Goal: Task Accomplishment & Management: Manage account settings

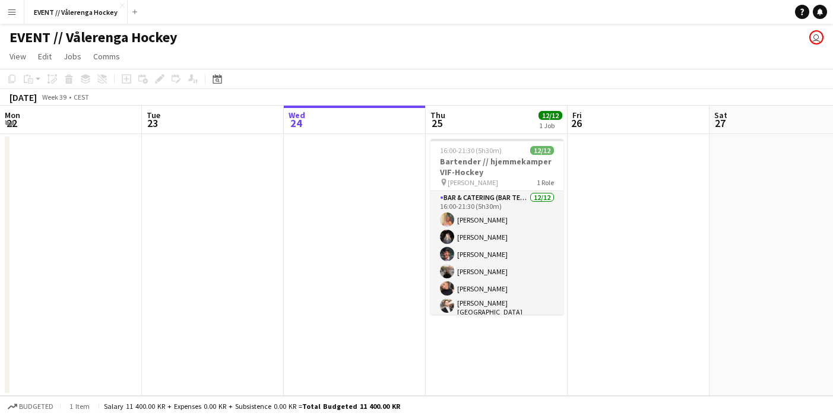
scroll to position [0, 283]
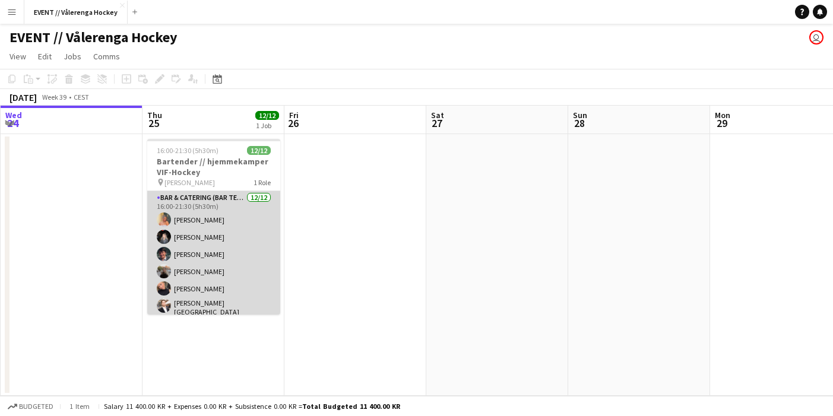
click at [232, 247] on app-card-role "Bar & Catering (Bar Tender) [DATE] 16:00-21:30 (5h30m) [PERSON_NAME] [PERSON_NA…" at bounding box center [213, 307] width 133 height 233
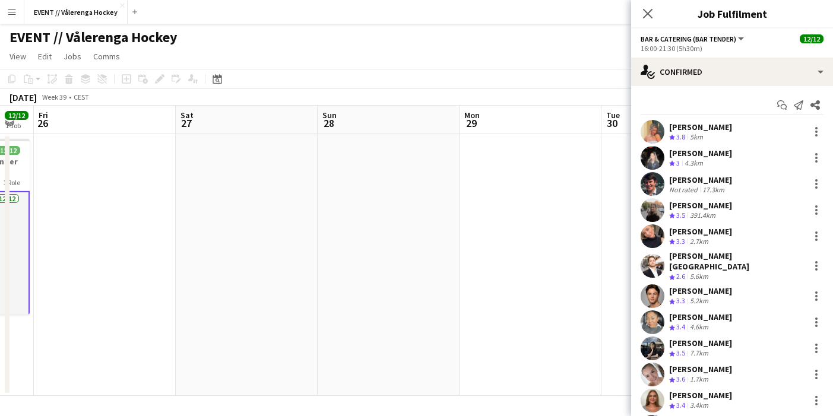
scroll to position [0, 400]
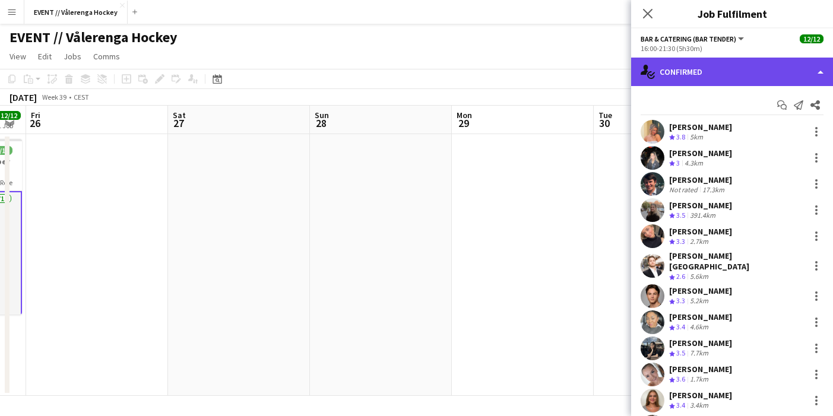
click at [673, 78] on div "single-neutral-actions-check-2 Confirmed" at bounding box center [732, 72] width 202 height 29
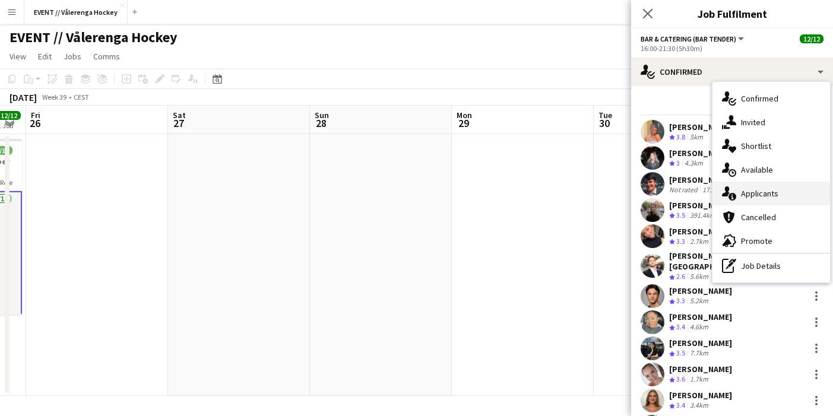
click at [759, 188] on span "Applicants" at bounding box center [759, 193] width 37 height 11
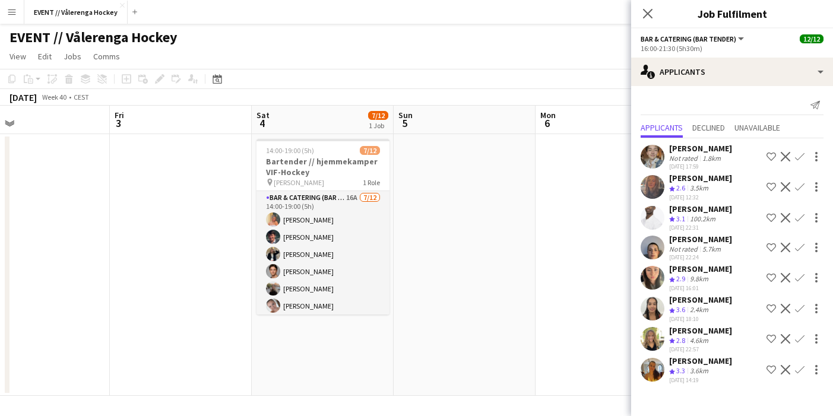
scroll to position [0, 460]
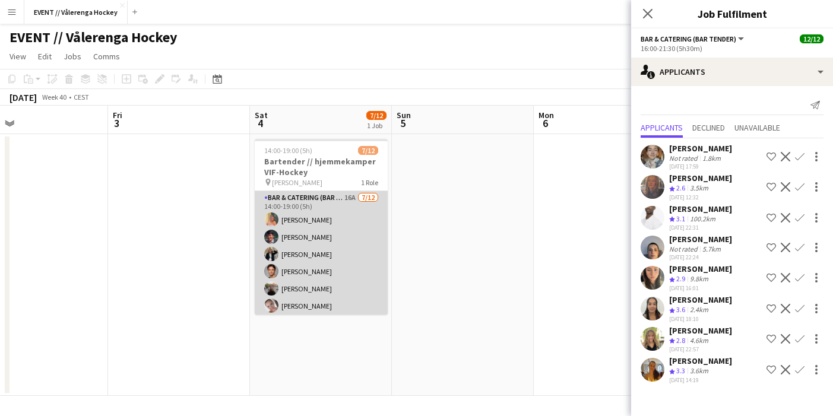
click at [347, 268] on app-card-role "Bar & Catering (Bar Tender) 16A [DATE] 14:00-19:00 (5h) [PERSON_NAME] [PERSON_N…" at bounding box center [321, 306] width 133 height 230
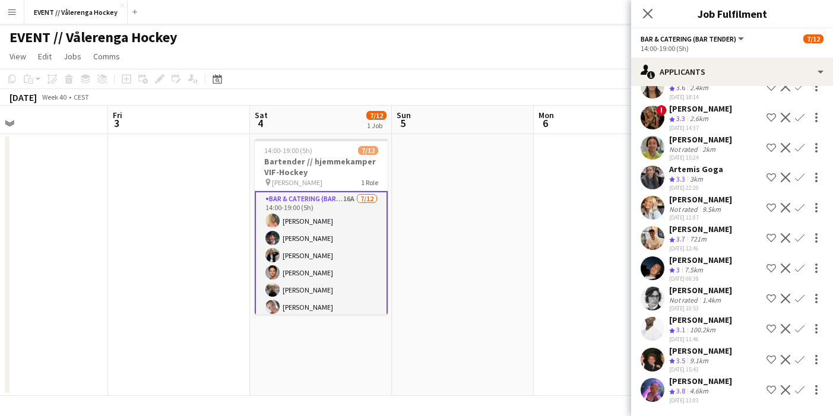
scroll to position [202, 0]
click at [803, 386] on app-icon "Confirm" at bounding box center [800, 391] width 10 height 10
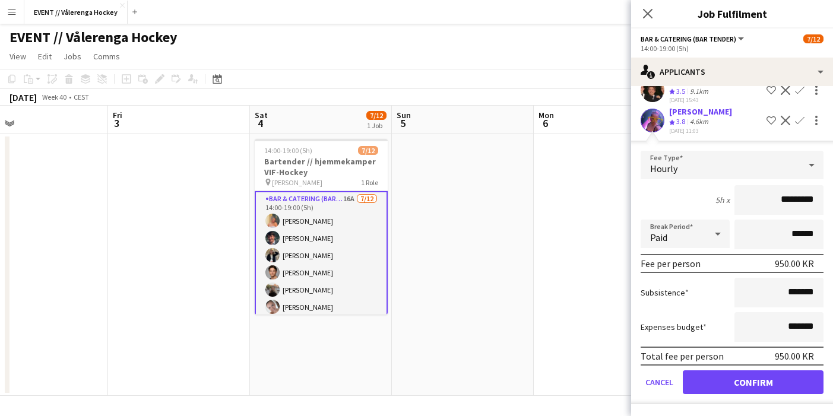
scroll to position [472, 0]
click at [761, 381] on button "Confirm" at bounding box center [753, 383] width 141 height 24
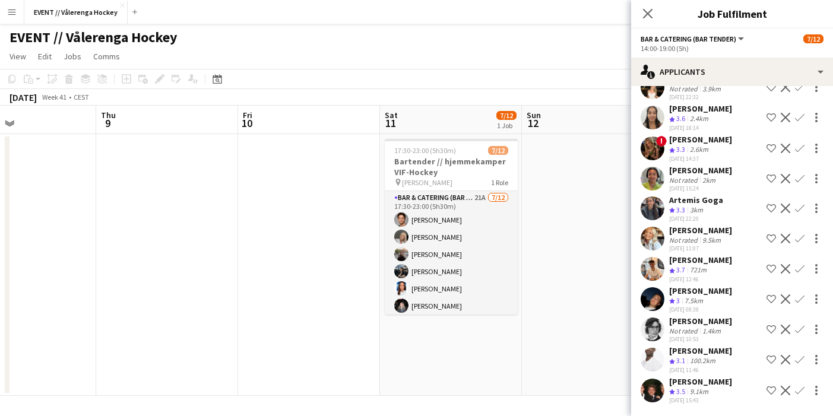
scroll to position [0, 471]
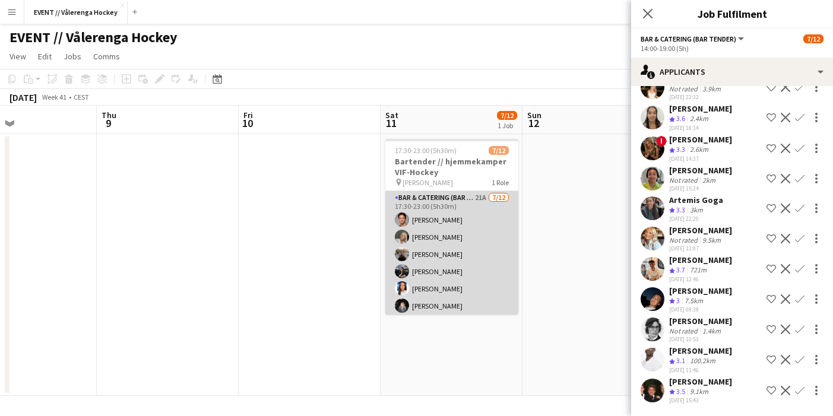
click at [455, 246] on app-card-role "Bar & Catering (Bar Tender) 21A [DATE] 17:30-23:00 (5h30m) [PERSON_NAME] [PERSO…" at bounding box center [452, 306] width 133 height 230
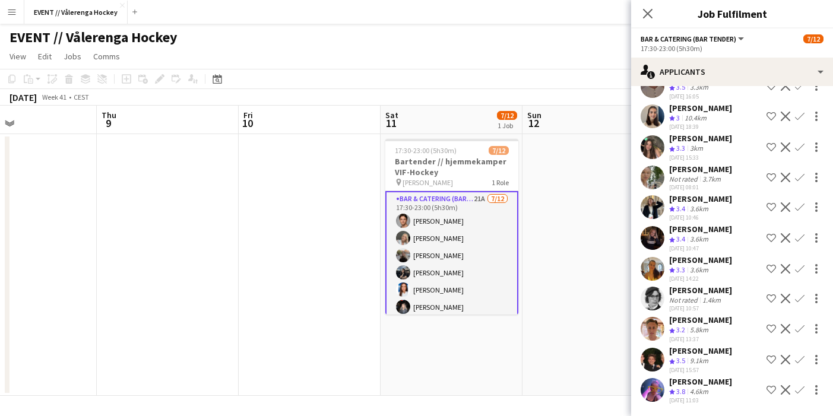
scroll to position [382, 0]
click at [802, 386] on app-icon "Confirm" at bounding box center [800, 391] width 10 height 10
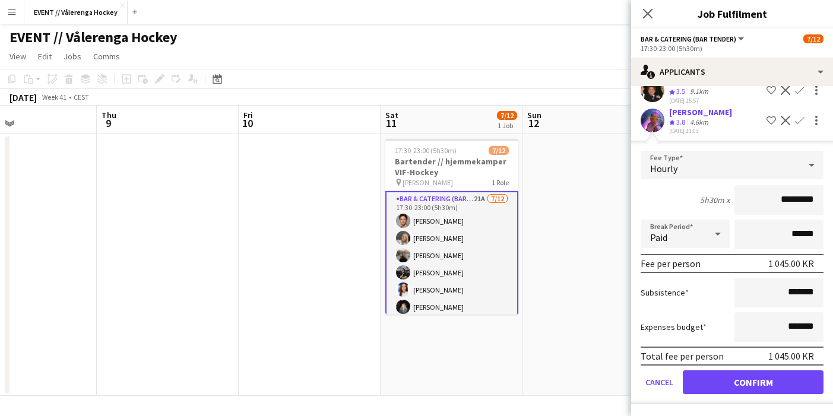
click at [738, 389] on button "Confirm" at bounding box center [753, 383] width 141 height 24
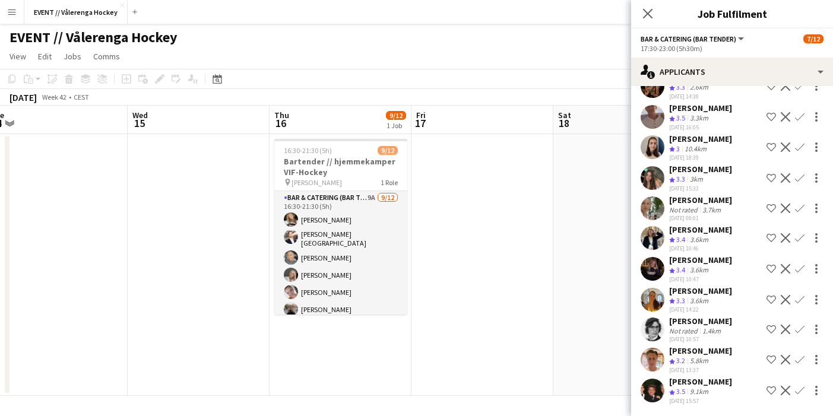
scroll to position [0, 451]
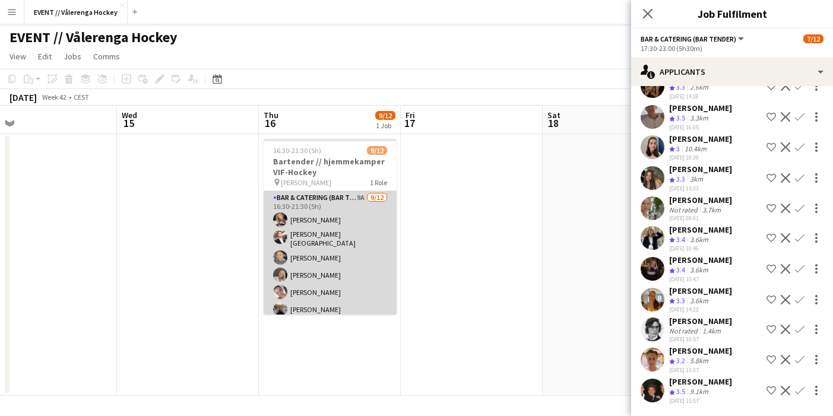
click at [371, 263] on app-card-role "Bar & Catering (Bar Tender) 9A [DATE] 16:30-21:30 (5h) [PERSON_NAME] [PERSON_NA…" at bounding box center [330, 307] width 133 height 233
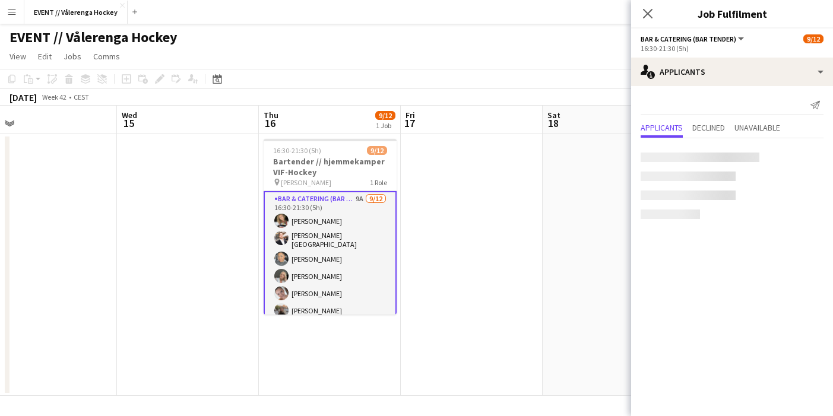
scroll to position [0, 0]
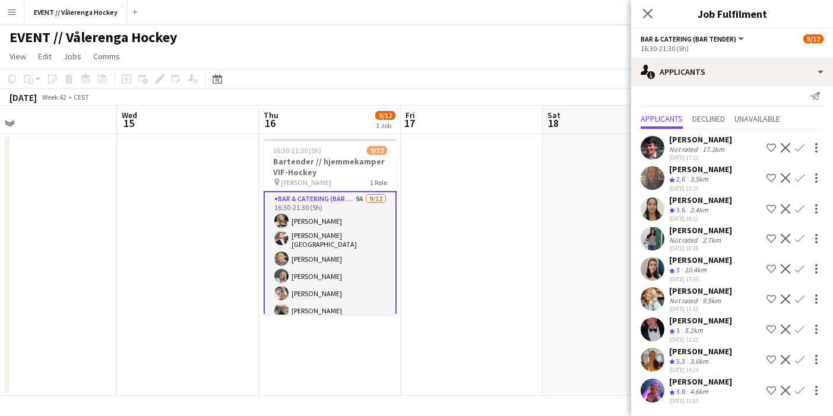
click at [804, 386] on app-icon "Confirm" at bounding box center [800, 391] width 10 height 10
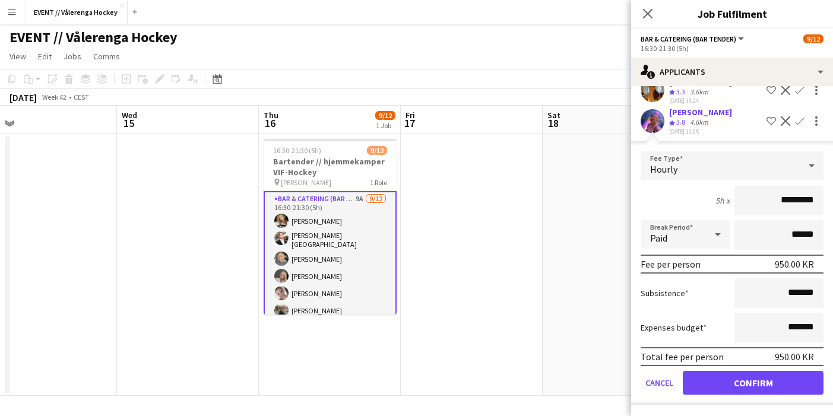
scroll to position [289, 0]
click at [767, 380] on button "Confirm" at bounding box center [753, 383] width 141 height 24
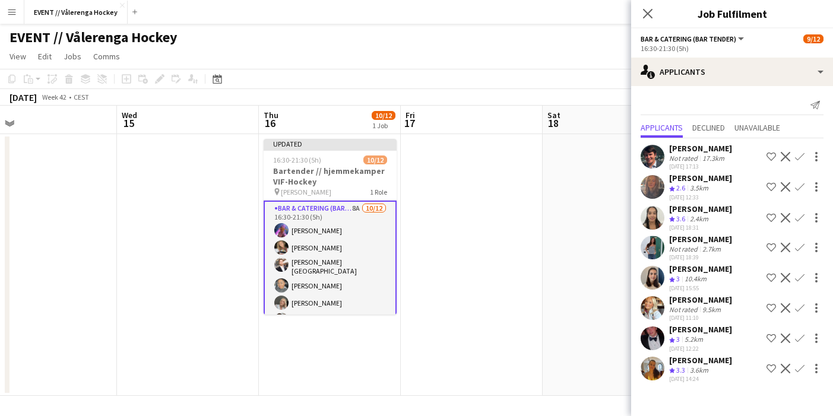
scroll to position [0, 0]
click at [659, 372] on app-user-avatar at bounding box center [653, 369] width 24 height 24
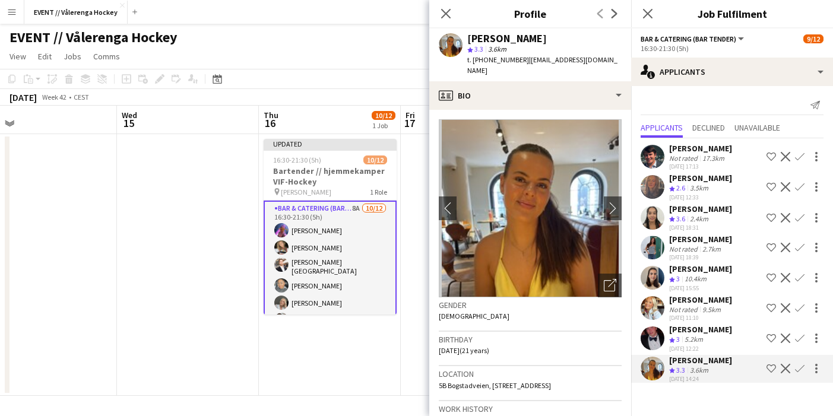
click at [415, 362] on app-date-cell at bounding box center [472, 265] width 142 height 262
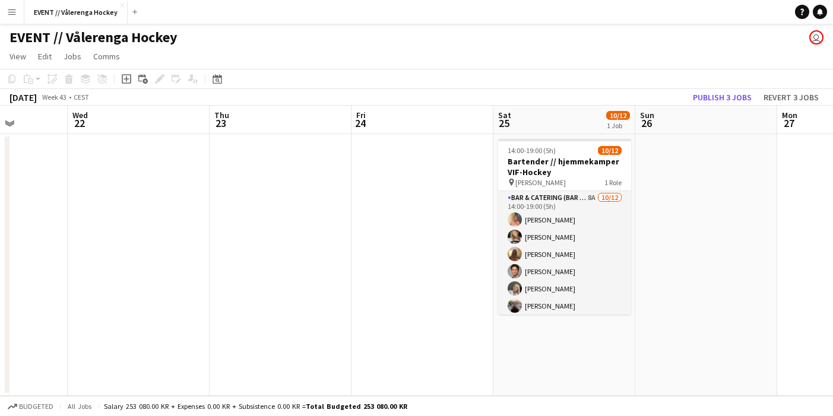
scroll to position [0, 369]
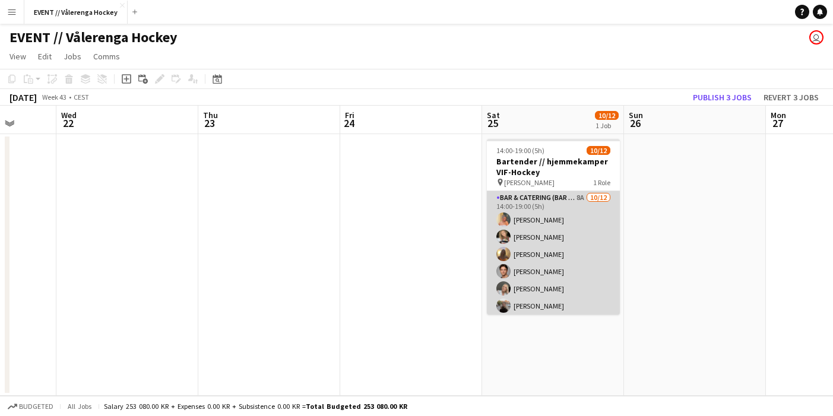
click at [524, 264] on app-card-role "Bar & Catering (Bar Tender) 8A [DATE] 14:00-19:00 (5h) [PERSON_NAME] [PERSON_NA…" at bounding box center [553, 306] width 133 height 230
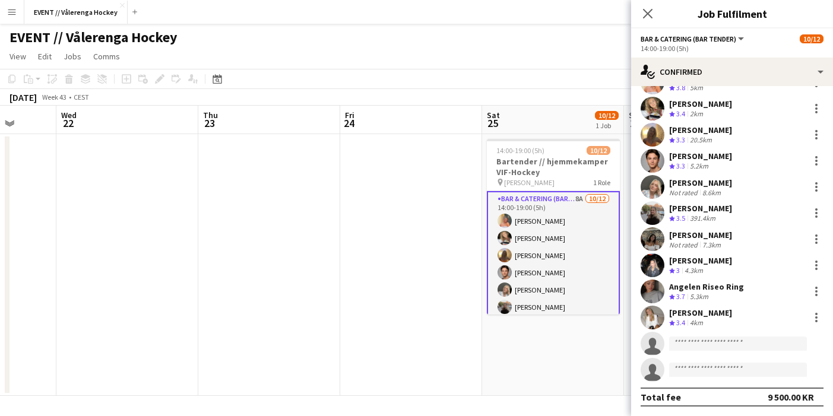
scroll to position [49, 0]
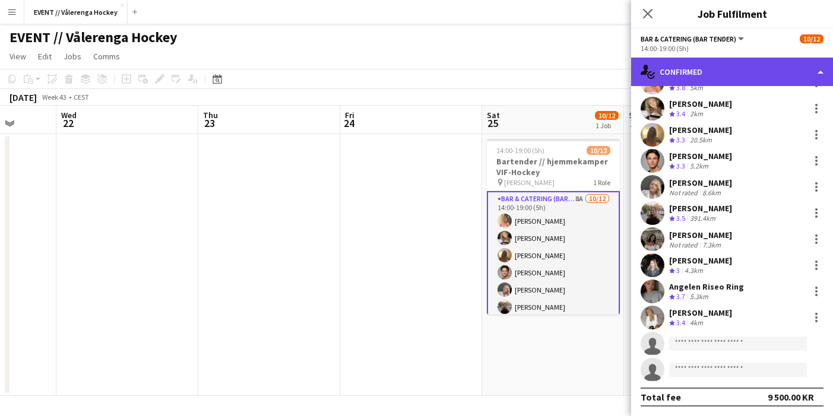
click at [728, 69] on div "single-neutral-actions-check-2 Confirmed" at bounding box center [732, 72] width 202 height 29
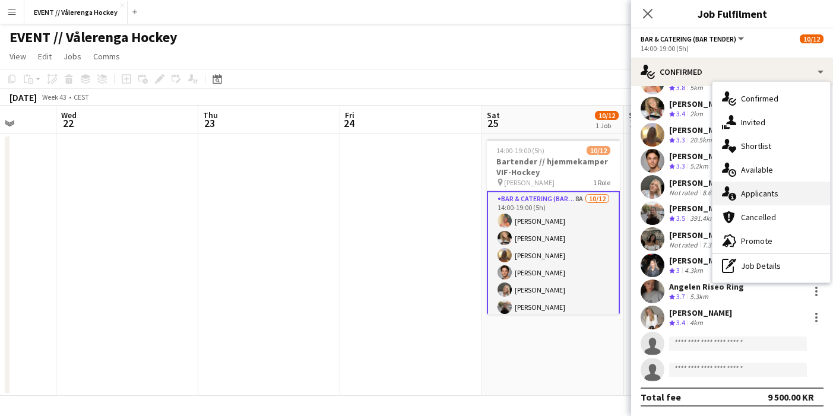
click at [751, 197] on span "Applicants" at bounding box center [759, 193] width 37 height 11
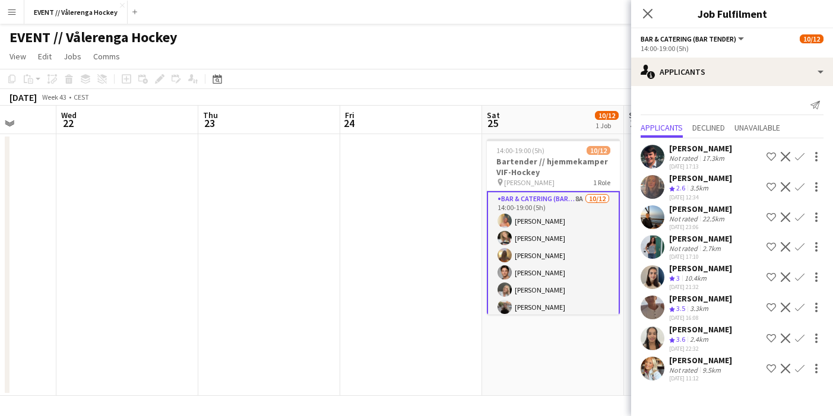
scroll to position [0, 0]
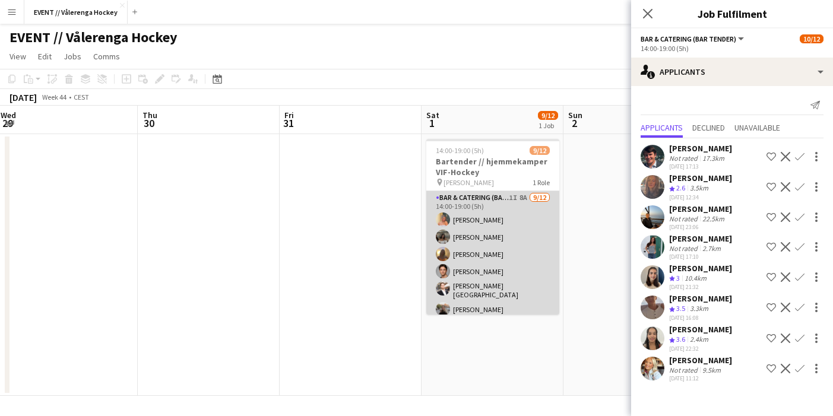
click at [527, 255] on app-card-role "Bar & Catering (Bar Tender) 1I 8A [DATE] 14:00-19:00 (5h) [PERSON_NAME] [PERSON…" at bounding box center [492, 307] width 133 height 233
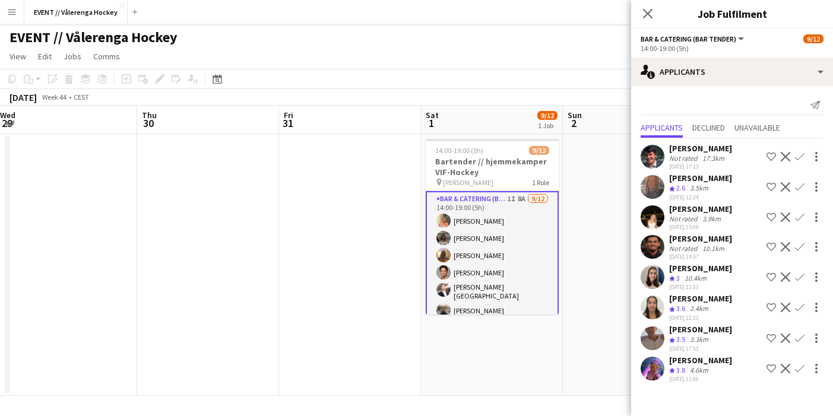
click at [802, 373] on app-icon "Confirm" at bounding box center [800, 369] width 10 height 10
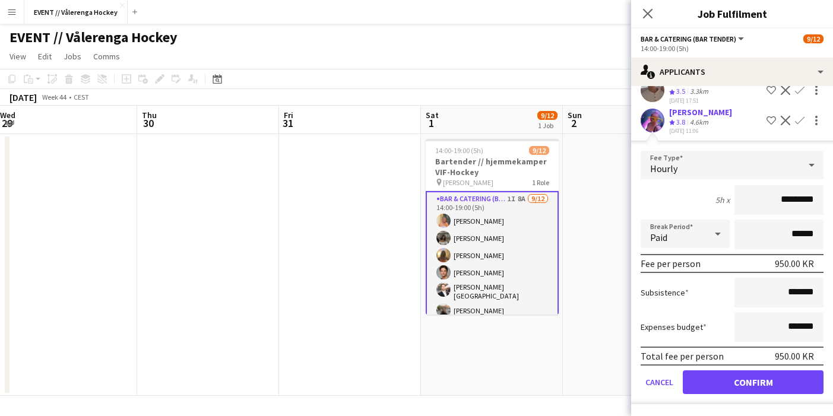
scroll to position [259, 0]
click at [775, 384] on button "Confirm" at bounding box center [753, 383] width 141 height 24
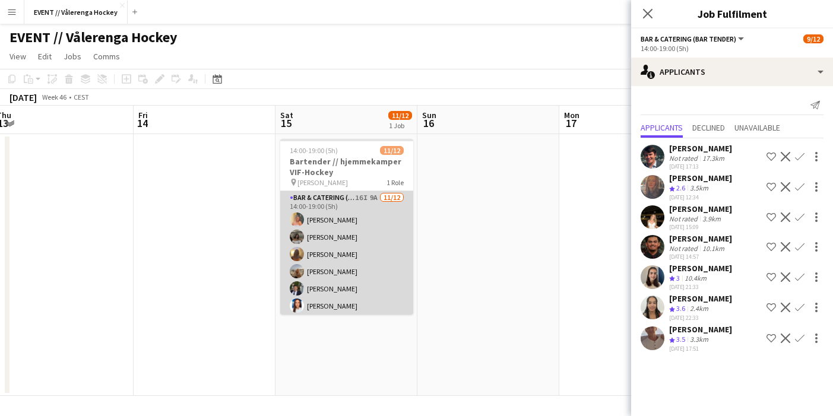
click at [400, 263] on app-card-role "Bar & Catering (Bar Tender) 16I 9A [DATE] 14:00-19:00 (5h) [PERSON_NAME] [PERSO…" at bounding box center [346, 306] width 133 height 230
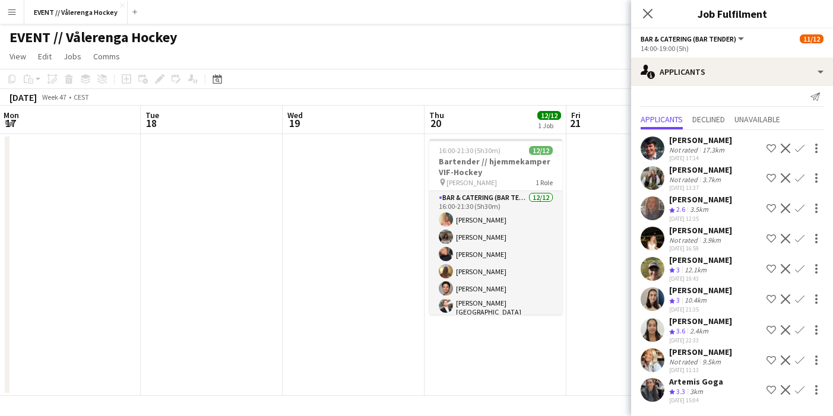
scroll to position [0, 402]
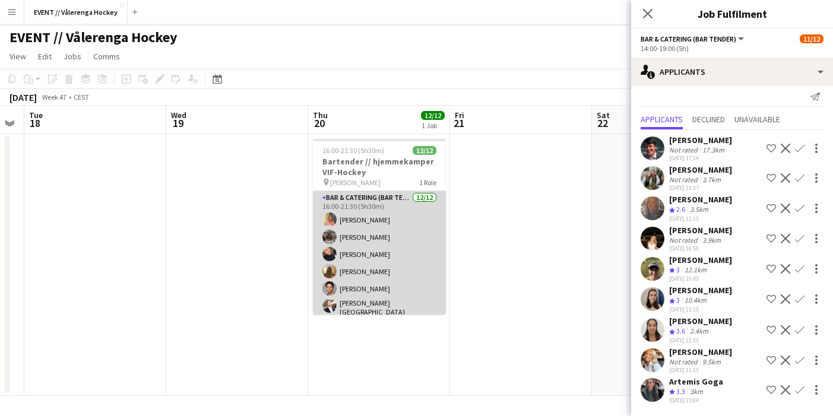
click at [370, 271] on app-card-role "Bar & Catering (Bar Tender) [DATE] 16:00-21:30 (5h30m) [PERSON_NAME] [PERSON_NA…" at bounding box center [379, 307] width 133 height 233
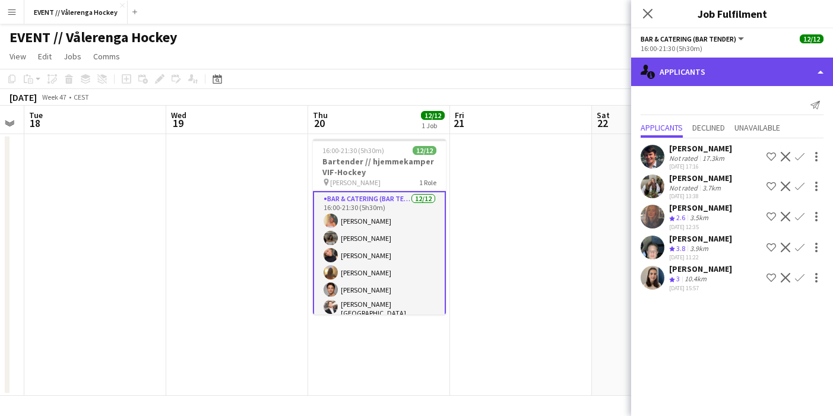
click at [770, 66] on div "single-neutral-actions-information Applicants" at bounding box center [732, 72] width 202 height 29
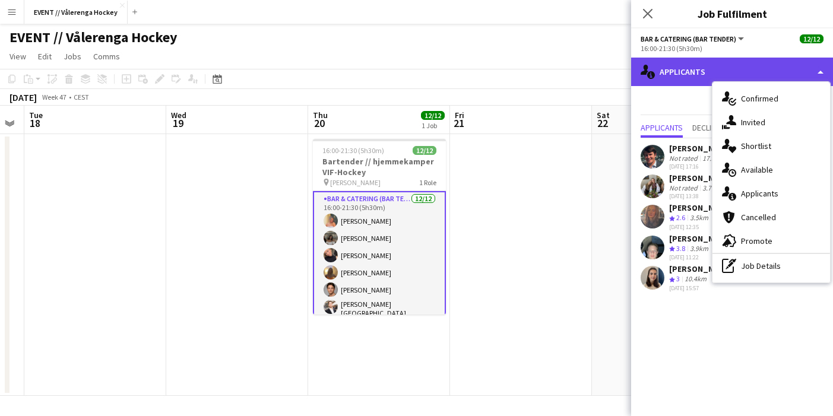
click at [769, 66] on div "single-neutral-actions-information Applicants" at bounding box center [732, 72] width 202 height 29
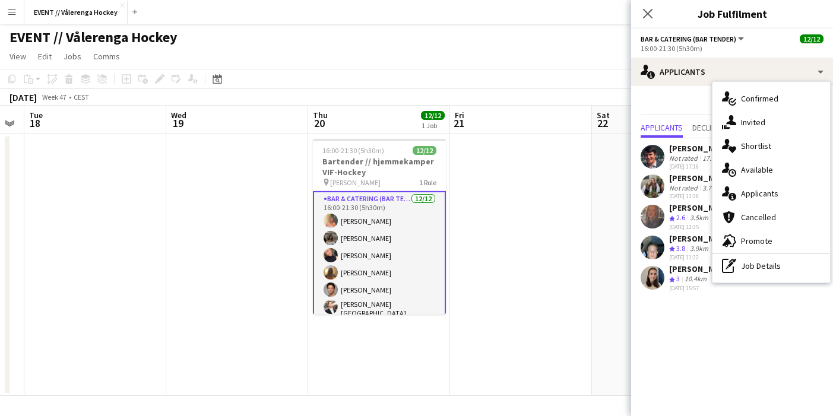
click at [589, 251] on app-date-cell at bounding box center [521, 265] width 142 height 262
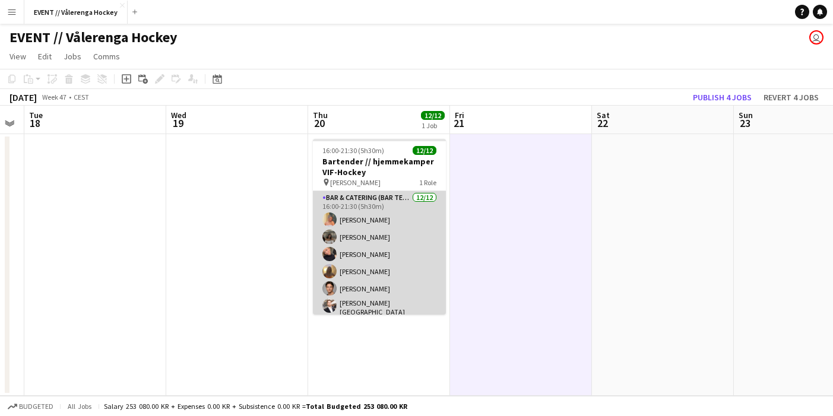
click at [425, 249] on app-card-role "Bar & Catering (Bar Tender) [DATE] 16:00-21:30 (5h30m) [PERSON_NAME] [PERSON_NA…" at bounding box center [379, 307] width 133 height 233
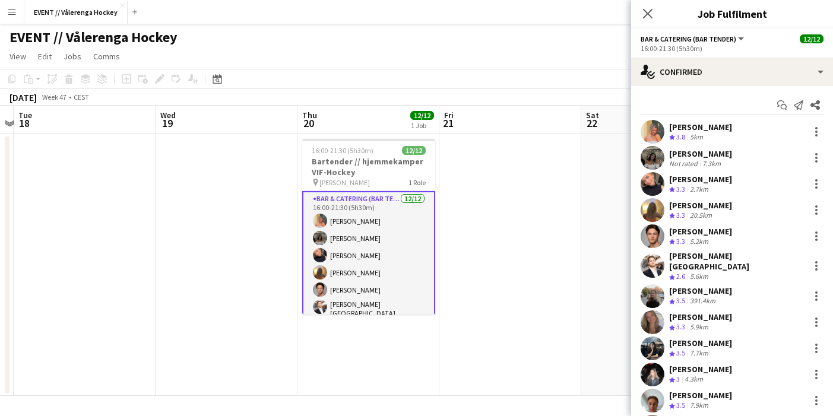
scroll to position [0, 411]
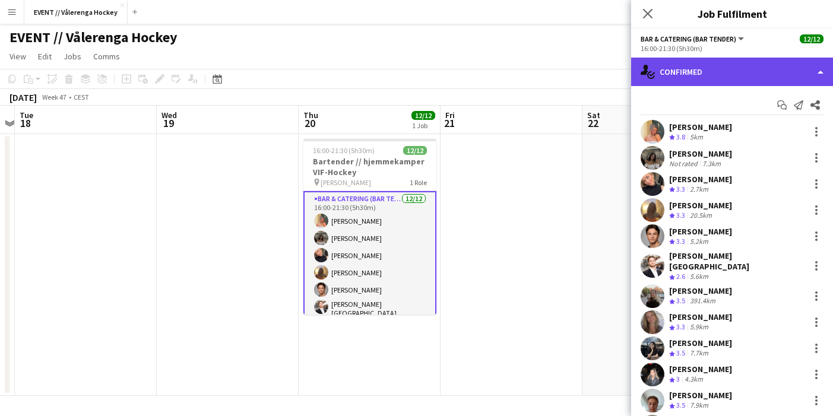
click at [743, 62] on div "single-neutral-actions-check-2 Confirmed" at bounding box center [732, 72] width 202 height 29
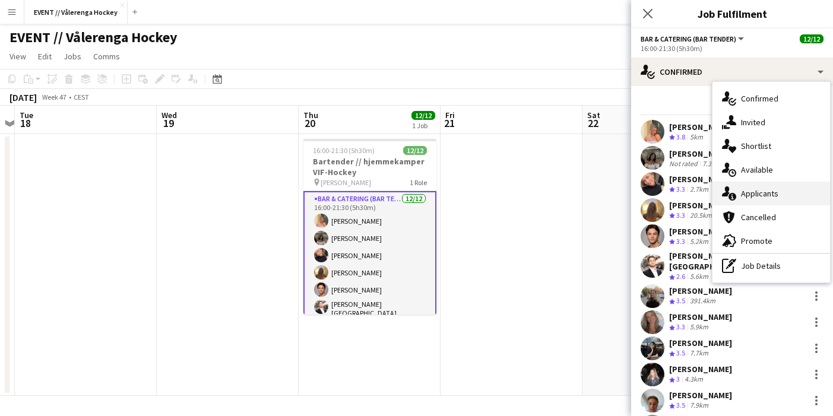
click at [759, 198] on span "Applicants" at bounding box center [759, 193] width 37 height 11
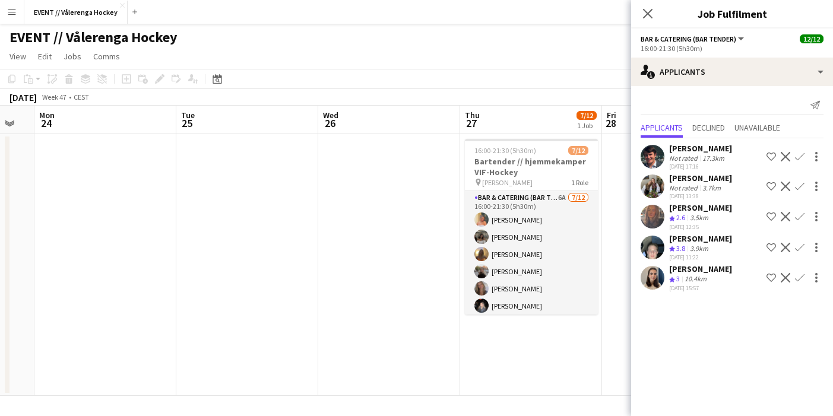
scroll to position [0, 416]
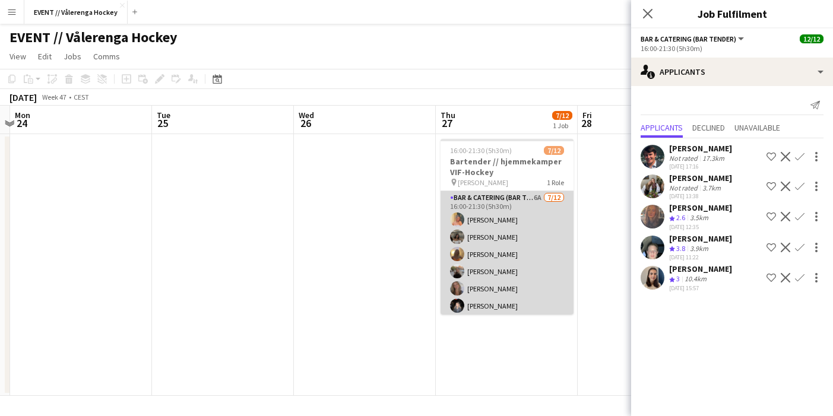
click at [497, 270] on app-card-role "Bar & Catering (Bar Tender) 6A [DATE] 16:00-21:30 (5h30m) [PERSON_NAME] [PERSON…" at bounding box center [507, 306] width 133 height 230
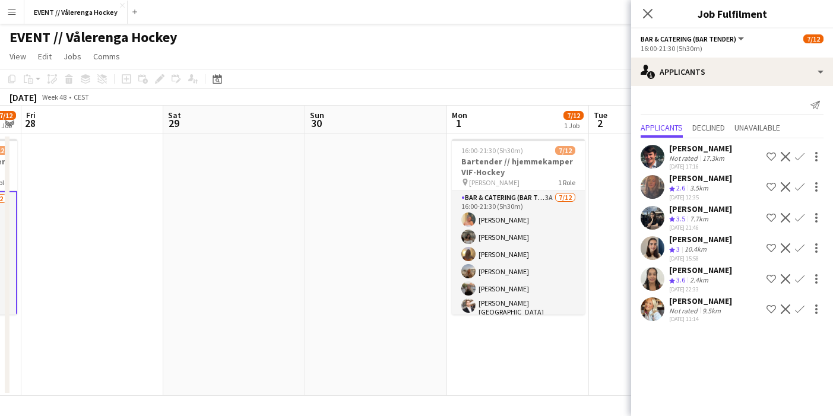
scroll to position [0, 418]
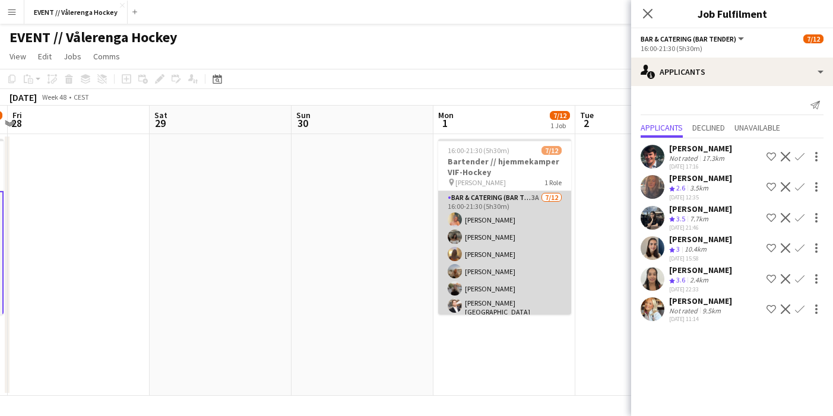
click at [497, 251] on app-card-role "Bar & Catering (Bar Tender) 3A [DATE] 16:00-21:30 (5h30m) [PERSON_NAME] [PERSON…" at bounding box center [504, 307] width 133 height 233
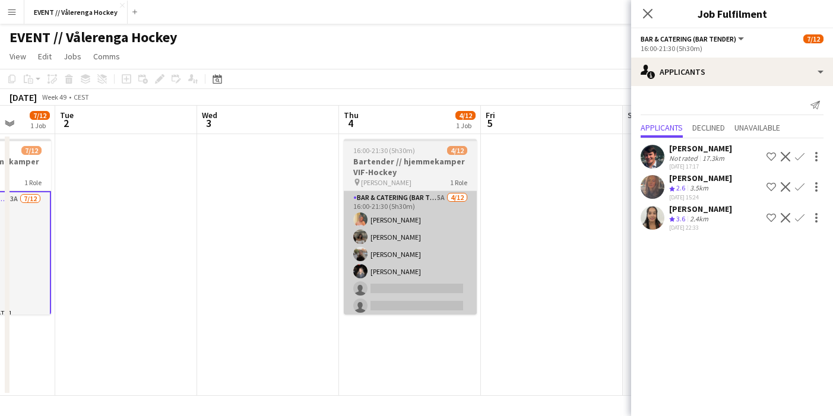
scroll to position [0, 396]
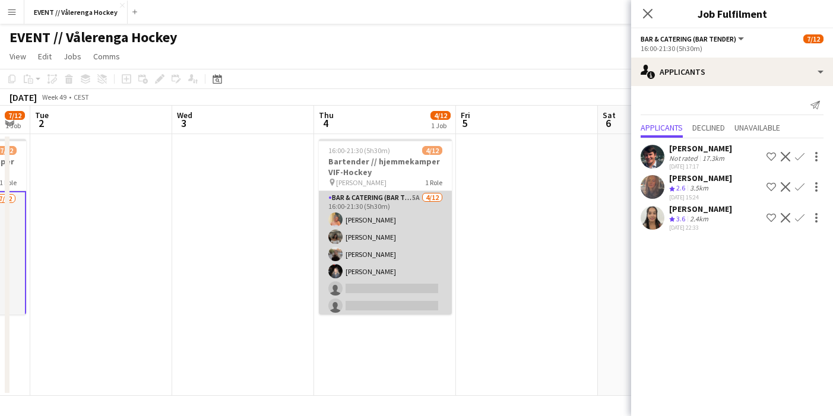
click at [376, 249] on app-card-role "Bar & Catering (Bar Tender) 5A [DATE] 16:00-21:30 (5h30m) [PERSON_NAME] [PERSON…" at bounding box center [385, 306] width 133 height 230
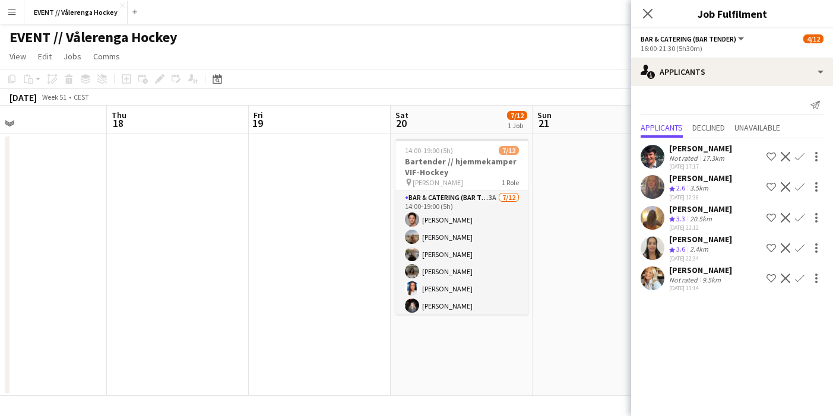
scroll to position [0, 489]
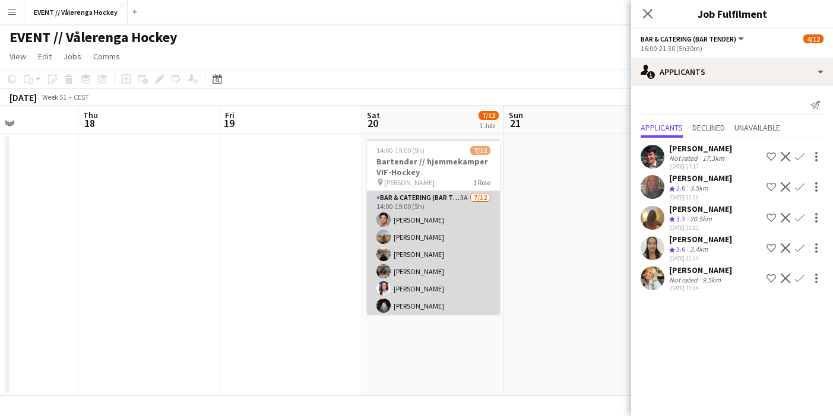
click at [451, 249] on app-card-role "Bar & Catering (Bar Tender) 3A [DATE] 14:00-19:00 (5h) [PERSON_NAME] [PERSON_NA…" at bounding box center [433, 306] width 133 height 230
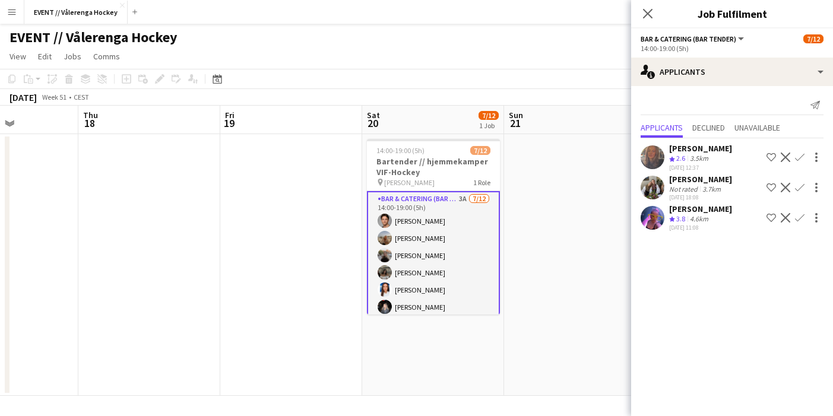
click at [803, 222] on app-icon "Confirm" at bounding box center [800, 218] width 10 height 10
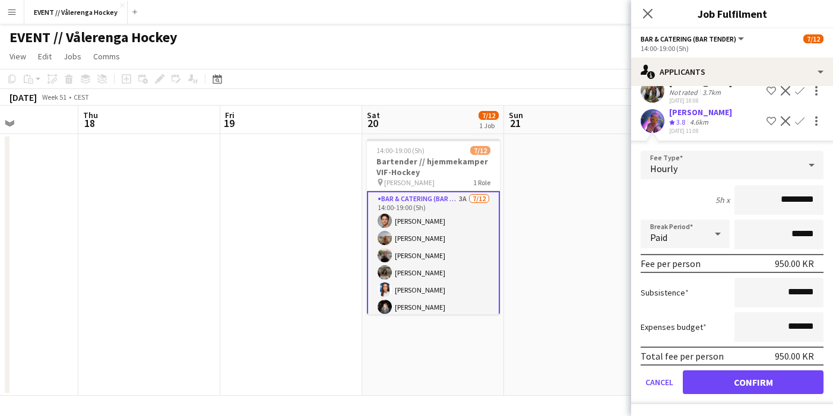
scroll to position [108, 0]
click at [755, 381] on button "Confirm" at bounding box center [753, 383] width 141 height 24
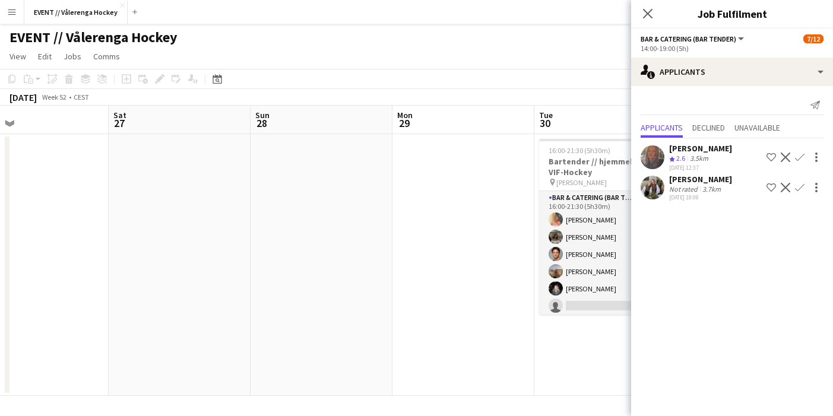
scroll to position [0, 360]
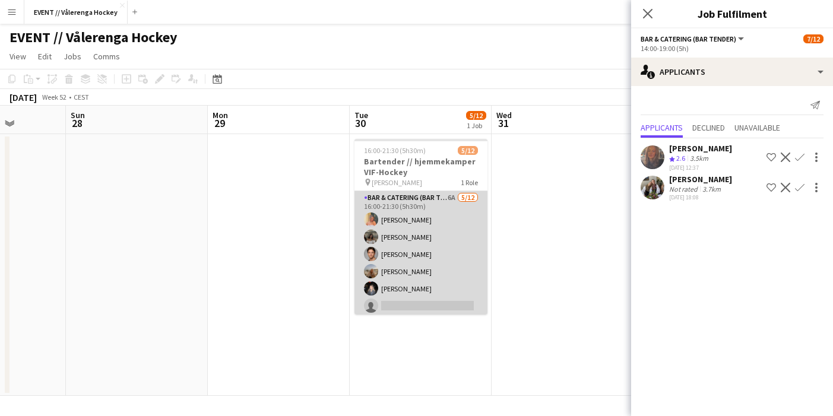
click at [431, 267] on app-card-role "Bar & Catering (Bar Tender) 6A [DATE] 16:00-21:30 (5h30m) [PERSON_NAME] [PERSON…" at bounding box center [421, 306] width 133 height 230
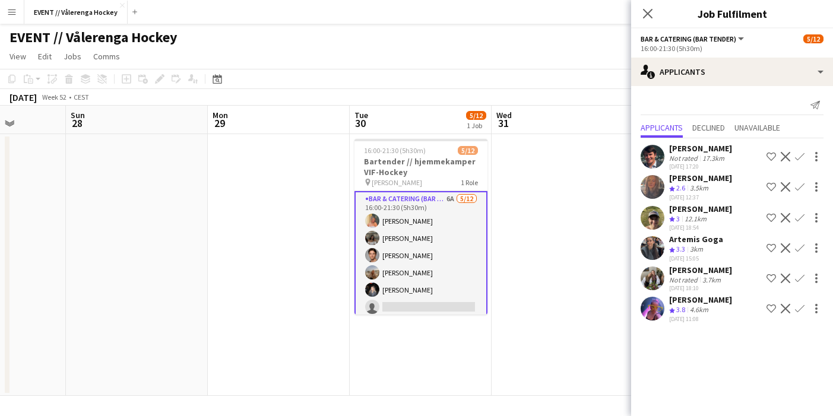
click at [802, 312] on app-icon "Confirm" at bounding box center [800, 309] width 10 height 10
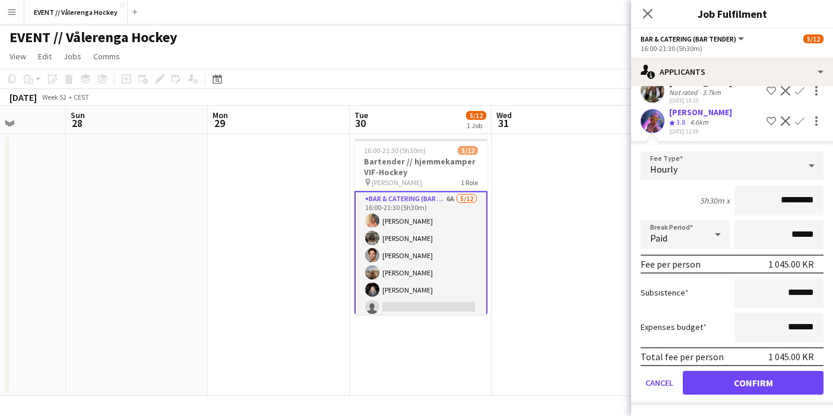
scroll to position [198, 0]
click at [757, 386] on button "Confirm" at bounding box center [753, 383] width 141 height 24
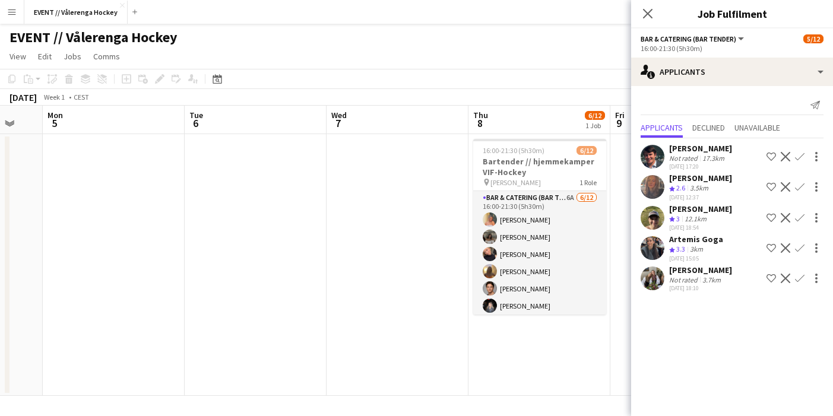
scroll to position [0, 389]
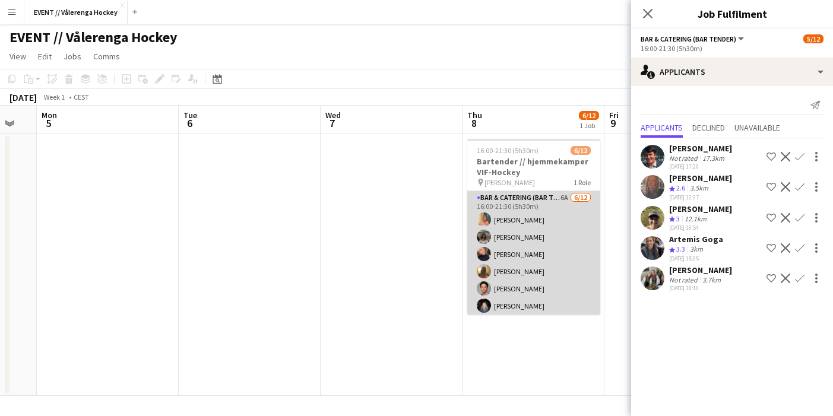
click at [515, 277] on app-card-role "Bar & Catering (Bar Tender) 6A [DATE] 16:00-21:30 (5h30m) [PERSON_NAME] [PERSON…" at bounding box center [533, 306] width 133 height 230
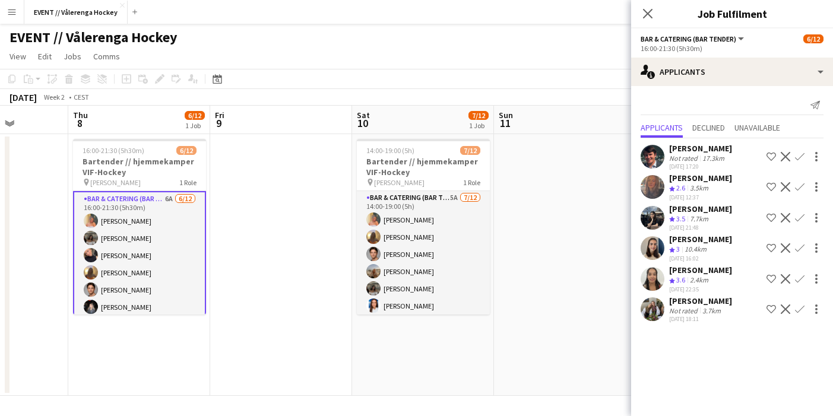
scroll to position [0, 0]
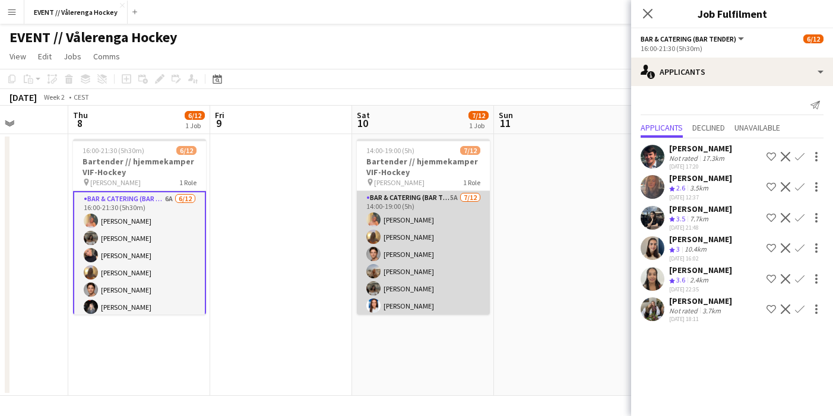
click at [412, 255] on app-card-role "Bar & Catering (Bar Tender) 5A [DATE] 14:00-19:00 (5h) [PERSON_NAME] [PERSON_NA…" at bounding box center [423, 306] width 133 height 230
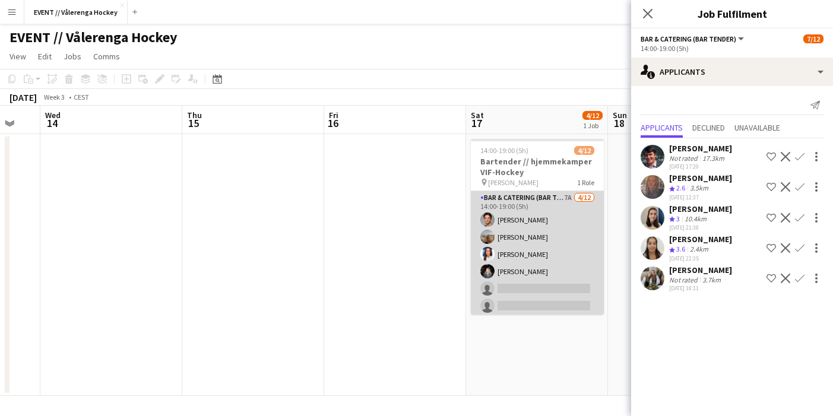
click at [536, 263] on app-card-role "Bar & Catering (Bar Tender) 7A [DATE] 14:00-19:00 (5h) [PERSON_NAME] [PERSON_NA…" at bounding box center [537, 306] width 133 height 230
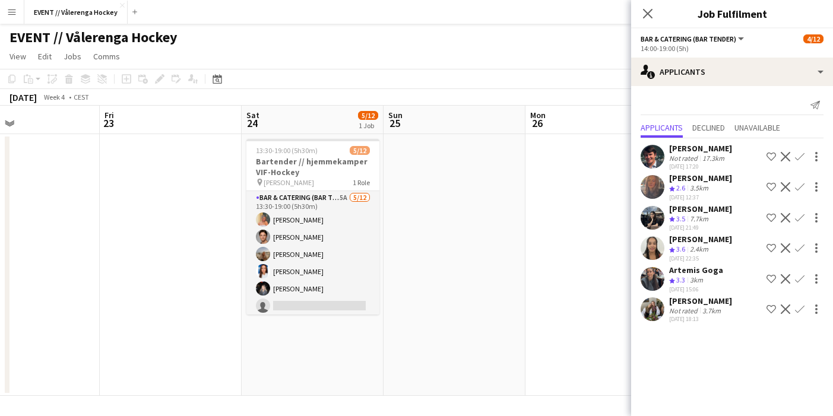
scroll to position [0, 375]
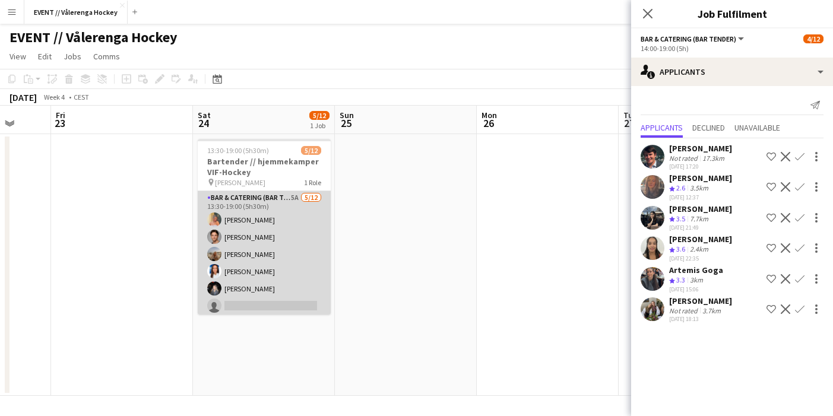
click at [320, 260] on app-card-role "Bar & Catering (Bar Tender) 5A [DATE] 13:30-19:00 (5h30m) [PERSON_NAME] Eeg [PE…" at bounding box center [264, 306] width 133 height 230
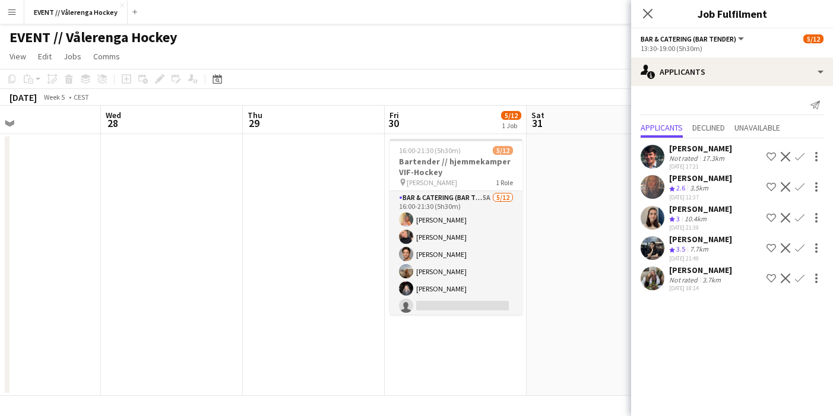
scroll to position [0, 466]
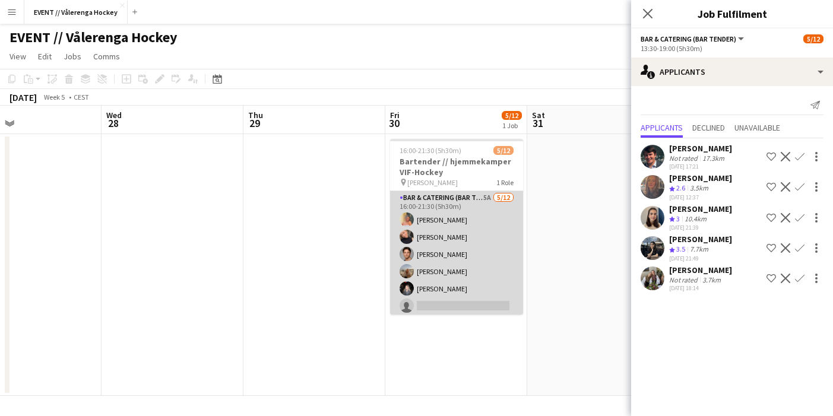
click at [456, 286] on app-card-role "Bar & Catering (Bar Tender) 5A [DATE] 16:00-21:30 (5h30m) [PERSON_NAME] [PERSON…" at bounding box center [456, 306] width 133 height 230
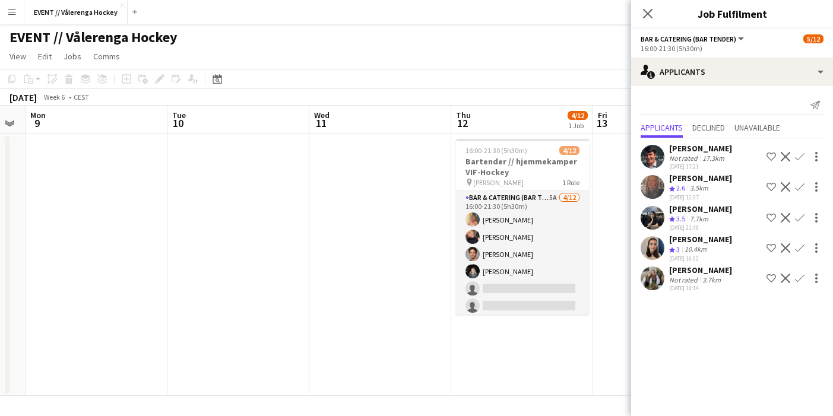
scroll to position [0, 404]
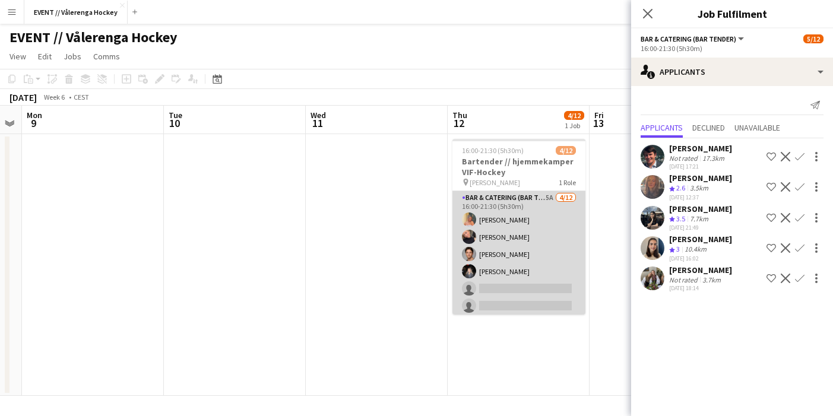
click at [546, 232] on app-card-role "Bar & Catering (Bar Tender) 5A [DATE] 16:00-21:30 (5h30m) [PERSON_NAME] [PERSON…" at bounding box center [519, 306] width 133 height 230
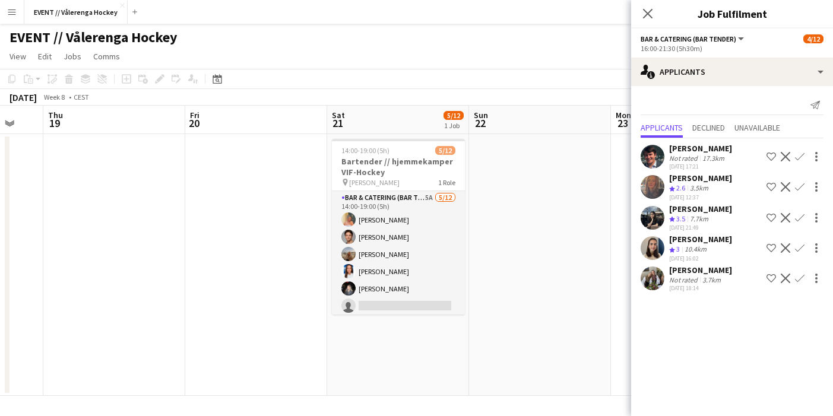
scroll to position [0, 402]
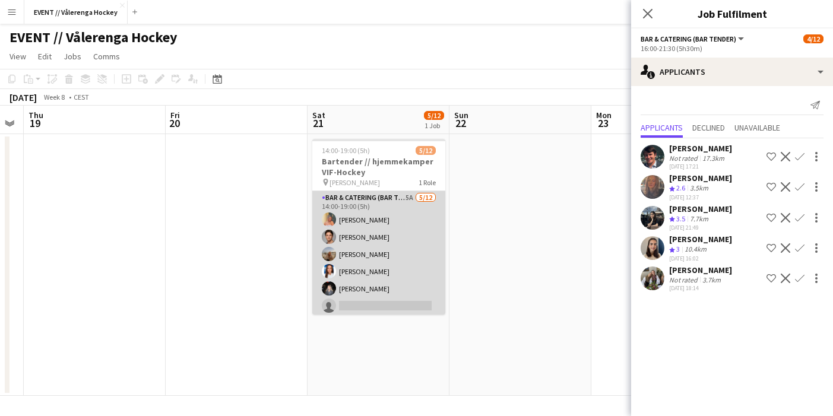
click at [377, 266] on app-card-role "Bar & Catering (Bar Tender) 5A [DATE] 14:00-19:00 (5h) [PERSON_NAME] [PERSON_NA…" at bounding box center [378, 306] width 133 height 230
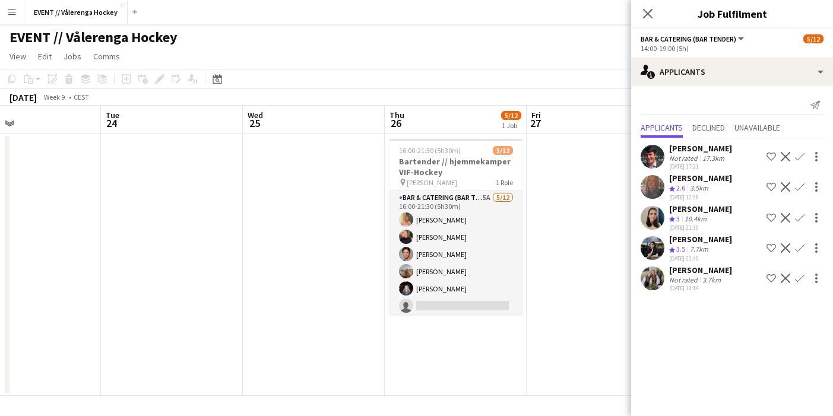
scroll to position [0, 361]
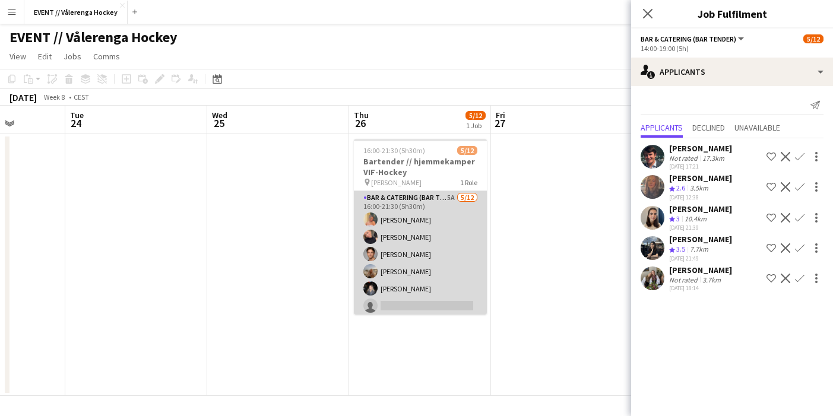
click at [416, 272] on app-card-role "Bar & Catering (Bar Tender) 5A [DATE] 16:00-21:30 (5h30m) [PERSON_NAME] [PERSON…" at bounding box center [420, 306] width 133 height 230
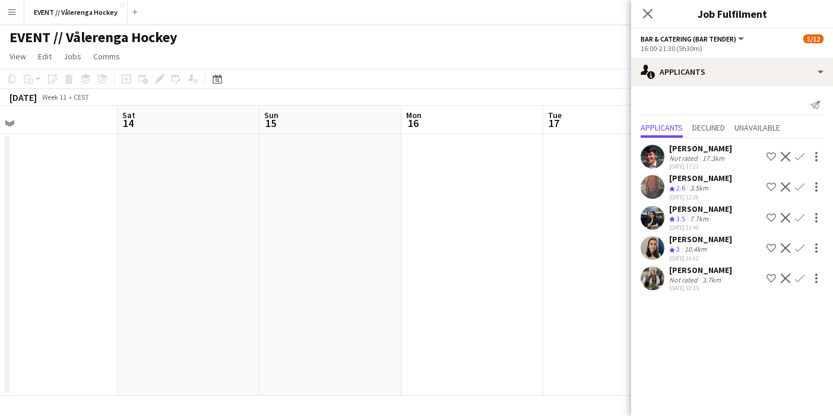
scroll to position [0, 332]
click at [645, 20] on app-icon "Close pop-in" at bounding box center [648, 13] width 17 height 17
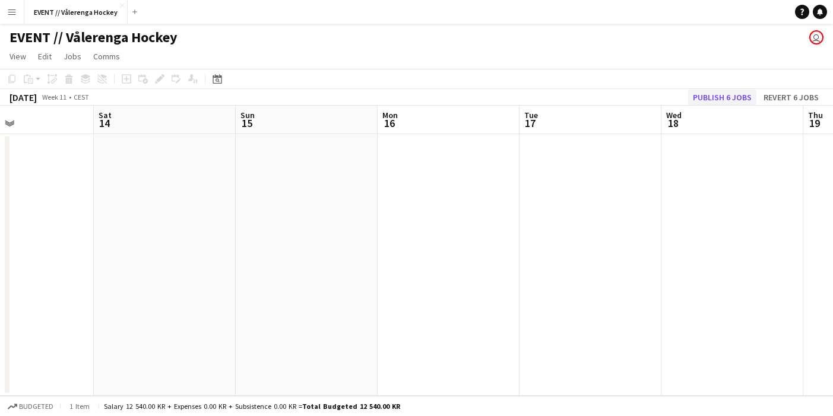
click at [716, 93] on button "Publish 6 jobs" at bounding box center [722, 97] width 68 height 15
